Goal: Complete application form: Complete application form

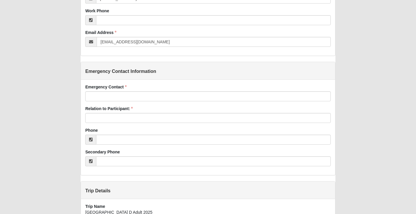
scroll to position [242, 0]
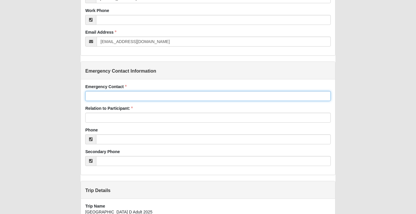
click at [176, 92] on input "Emergency Contact" at bounding box center [208, 96] width 246 height 10
type input "[PERSON_NAME]"
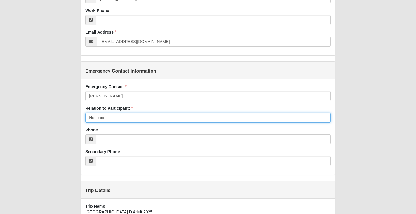
type input "Husband"
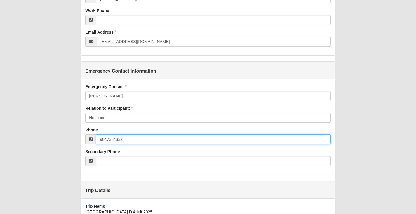
type input "[PHONE_NUMBER]"
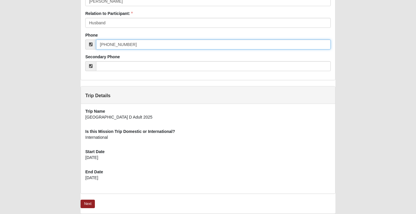
scroll to position [358, 0]
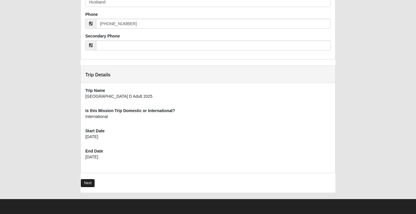
click at [88, 180] on link "Next" at bounding box center [88, 182] width 14 height 8
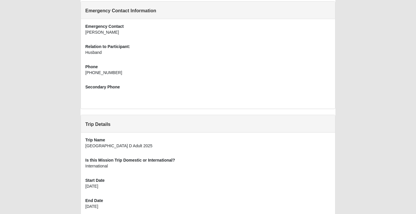
scroll to position [296, 0]
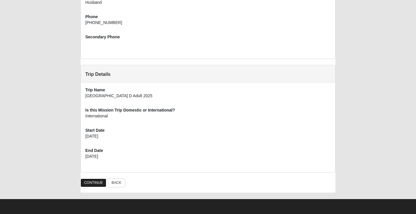
click at [93, 185] on link "CONTINUE" at bounding box center [94, 182] width 26 height 8
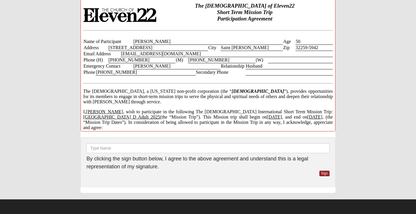
scroll to position [8, 0]
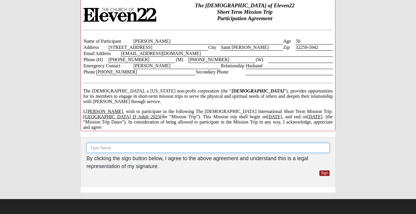
click at [135, 150] on input "text" at bounding box center [207, 148] width 243 height 10
type input "Candace Stayton"
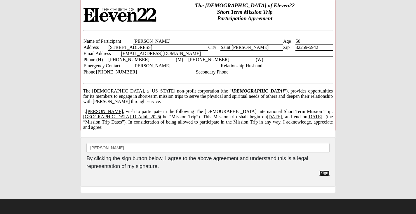
click at [327, 174] on link "Sign" at bounding box center [325, 173] width 10 height 6
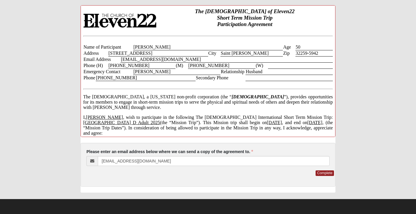
scroll to position [0, 0]
click at [324, 173] on link "Complete" at bounding box center [325, 173] width 18 height 6
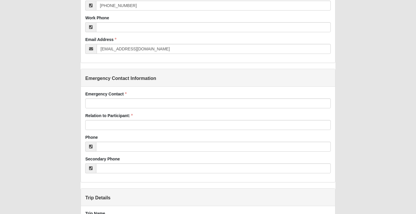
scroll to position [235, 0]
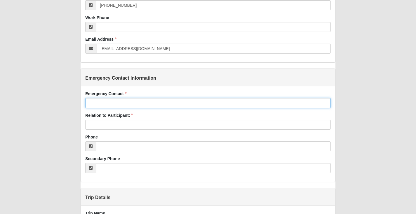
click at [147, 100] on input "Emergency Contact" at bounding box center [208, 103] width 246 height 10
type input "[PERSON_NAME]"
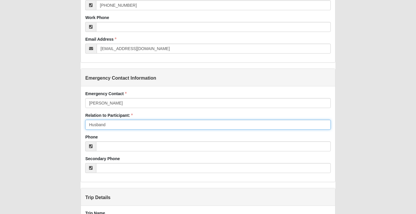
type input "Husband"
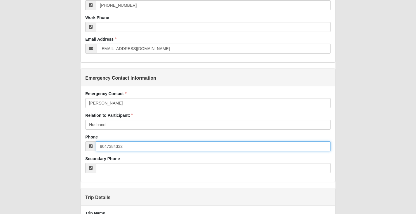
type input "[PHONE_NUMBER]"
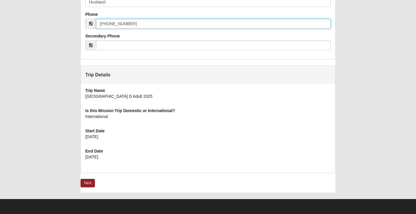
scroll to position [357, 0]
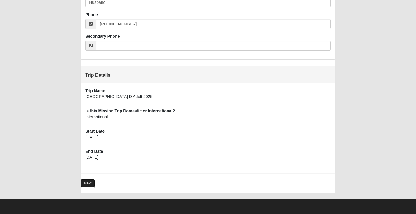
click at [89, 180] on link "Next" at bounding box center [88, 183] width 14 height 8
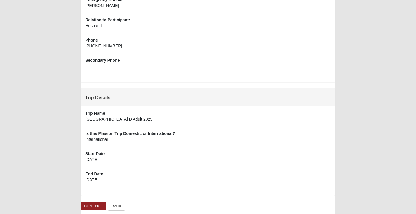
scroll to position [296, 0]
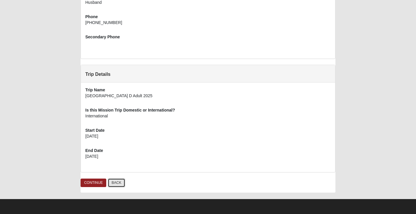
click at [119, 184] on link "BACK" at bounding box center [116, 182] width 17 height 9
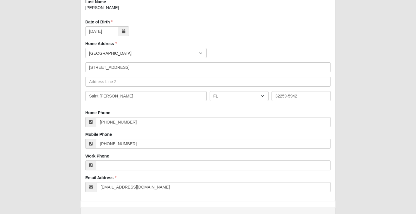
scroll to position [97, 0]
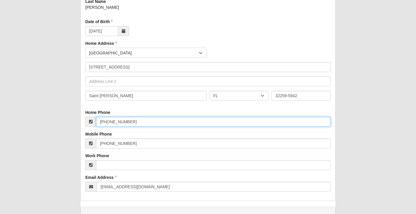
drag, startPoint x: 131, startPoint y: 122, endPoint x: 83, endPoint y: 117, distance: 48.2
click at [83, 117] on div "First Name Candace Middle Name Last Name Stayton Date of Birth 8/15/1975 Date o…" at bounding box center [208, 77] width 254 height 246
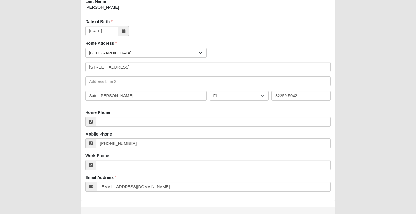
click at [75, 128] on div "Waiver Entry 01936 Added: 8/30/2025 Short Term Mission Waiver of Liability and …" at bounding box center [209, 184] width 396 height 548
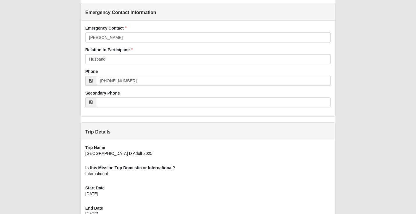
scroll to position [358, 0]
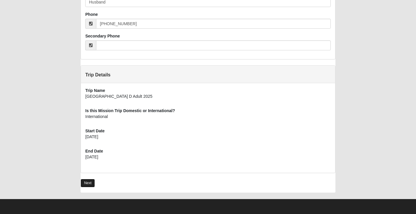
click at [90, 182] on link "Next" at bounding box center [88, 182] width 14 height 8
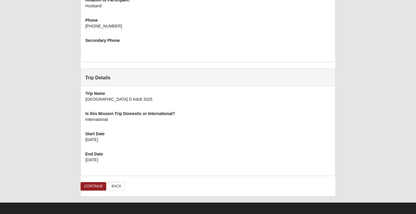
scroll to position [296, 0]
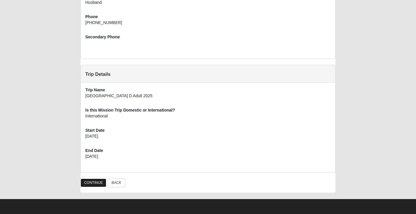
click at [95, 181] on link "CONTINUE" at bounding box center [94, 182] width 26 height 8
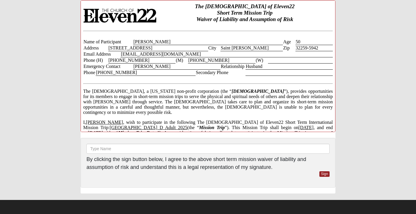
scroll to position [8, 0]
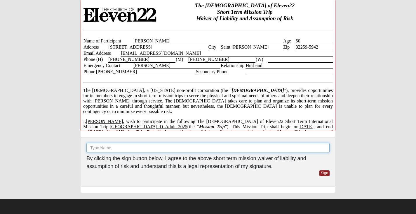
click at [133, 149] on input "text" at bounding box center [207, 148] width 243 height 10
type input "[PERSON_NAME]"
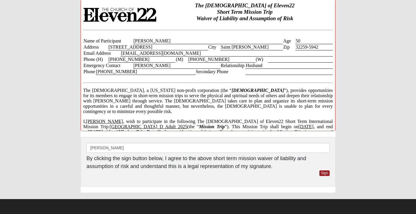
click at [224, 140] on div "Please enter a signature [PERSON_NAME] By clicking the sign button below, I agr…" at bounding box center [208, 162] width 255 height 50
click at [324, 174] on link "Sign" at bounding box center [325, 173] width 10 height 6
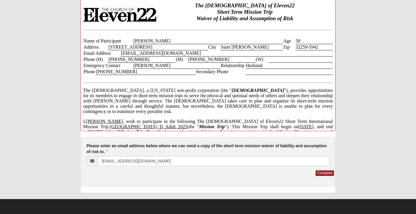
scroll to position [0, 0]
click at [325, 174] on link "Complete" at bounding box center [325, 173] width 18 height 6
